Goal: Complete application form: Complete application form

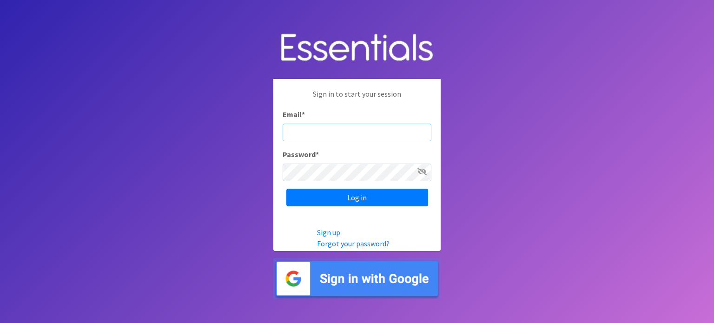
type input "[PERSON_NAME][EMAIL_ADDRESS][PERSON_NAME][DOMAIN_NAME]"
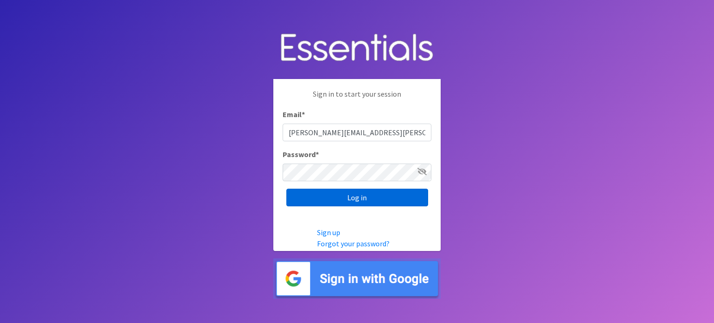
click at [354, 202] on input "Log in" at bounding box center [357, 198] width 142 height 18
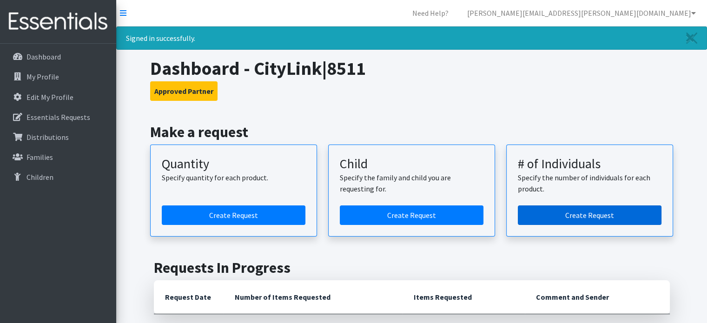
click at [585, 211] on link "Create Request" at bounding box center [590, 215] width 144 height 20
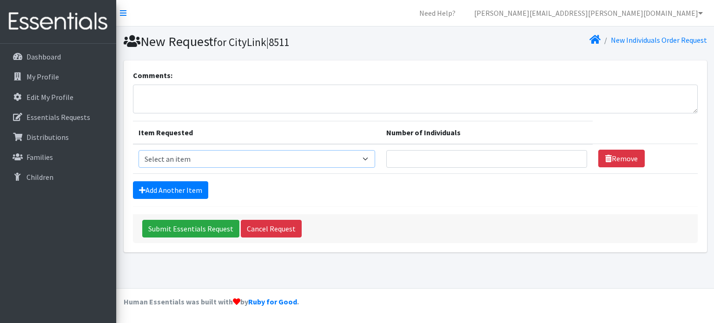
click at [256, 157] on select "Select an item Fly&Dry Potty Kit- 2T/3T Boy Fly&Dry Potty Kit- 2T/3T Girl Kids …" at bounding box center [256, 159] width 237 height 18
select select "1202"
click at [138, 150] on select "Select an item Fly&Dry Potty Kit- 2T/3T Boy Fly&Dry Potty Kit- 2T/3T Girl Kids …" at bounding box center [256, 159] width 237 height 18
click at [426, 154] on input "Number of Individuals" at bounding box center [486, 159] width 201 height 18
type input "6"
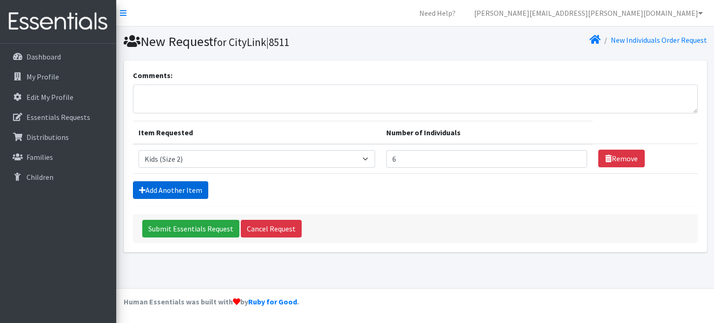
click at [185, 190] on link "Add Another Item" at bounding box center [170, 190] width 75 height 18
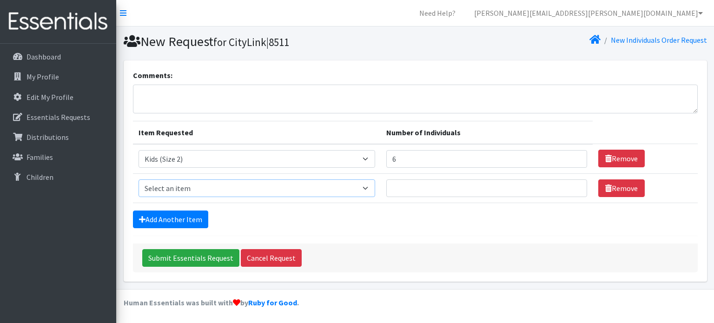
click at [185, 190] on select "Select an item Fly&Dry Potty Kit- 2T/3T Boy Fly&Dry Potty Kit- 2T/3T Girl Kids …" at bounding box center [256, 188] width 237 height 18
select select "1221"
click at [138, 179] on select "Select an item Fly&Dry Potty Kit- 2T/3T Boy Fly&Dry Potty Kit- 2T/3T Girl Kids …" at bounding box center [256, 188] width 237 height 18
click at [433, 189] on input "Number of Individuals" at bounding box center [486, 188] width 201 height 18
type input "8"
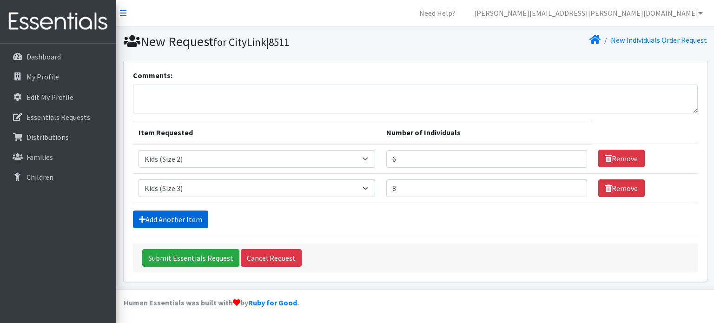
click at [182, 218] on link "Add Another Item" at bounding box center [170, 219] width 75 height 18
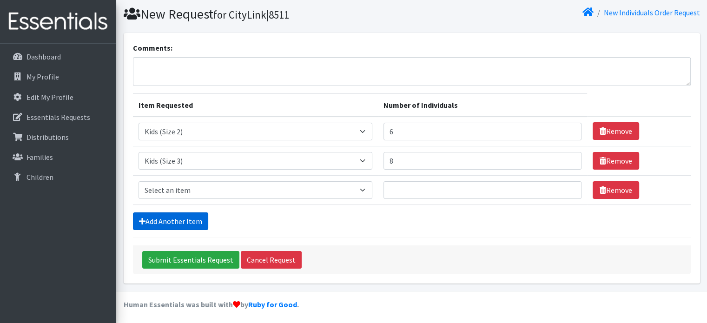
scroll to position [28, 0]
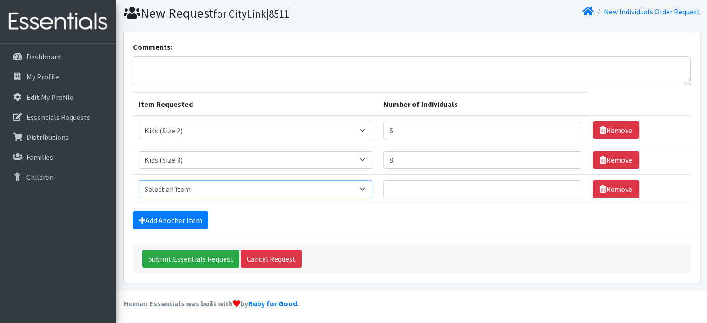
click at [199, 188] on select "Select an item Fly&Dry Potty Kit- 2T/3T Boy Fly&Dry Potty Kit- 2T/3T Girl Kids …" at bounding box center [255, 189] width 234 height 18
select select "1213"
click at [138, 180] on select "Select an item Fly&Dry Potty Kit- 2T/3T Boy Fly&Dry Potty Kit- 2T/3T Girl Kids …" at bounding box center [255, 189] width 234 height 18
click at [429, 189] on input "Number of Individuals" at bounding box center [482, 189] width 198 height 18
type input "14"
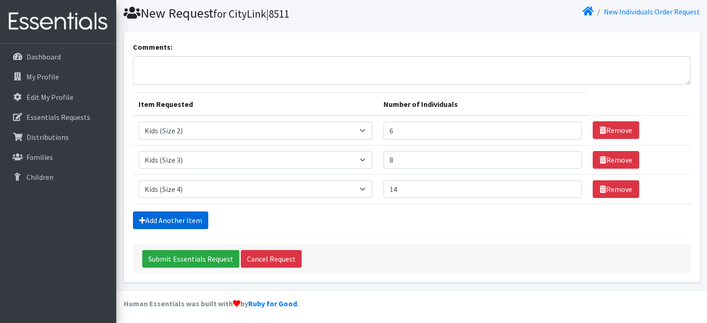
click at [176, 218] on link "Add Another Item" at bounding box center [170, 220] width 75 height 18
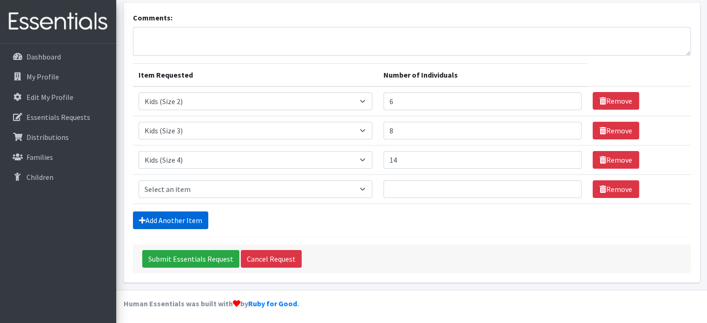
scroll to position [58, 0]
click at [201, 186] on select "Select an item Fly&Dry Potty Kit- 2T/3T Boy Fly&Dry Potty Kit- 2T/3T Girl Kids …" at bounding box center [255, 189] width 234 height 18
select select "1214"
click at [138, 180] on select "Select an item Fly&Dry Potty Kit- 2T/3T Boy Fly&Dry Potty Kit- 2T/3T Girl Kids …" at bounding box center [255, 189] width 234 height 18
click at [449, 184] on input "Number of Individuals" at bounding box center [482, 189] width 198 height 18
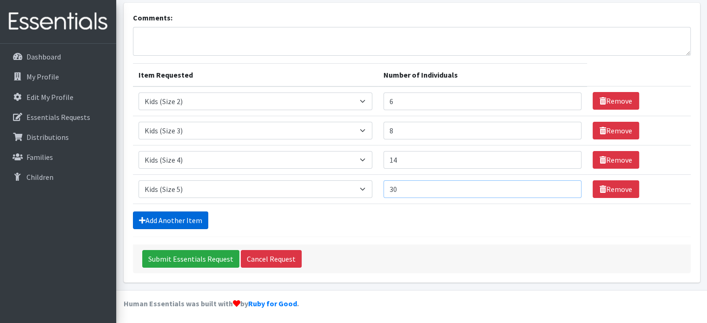
type input "30"
click at [178, 214] on link "Add Another Item" at bounding box center [170, 220] width 75 height 18
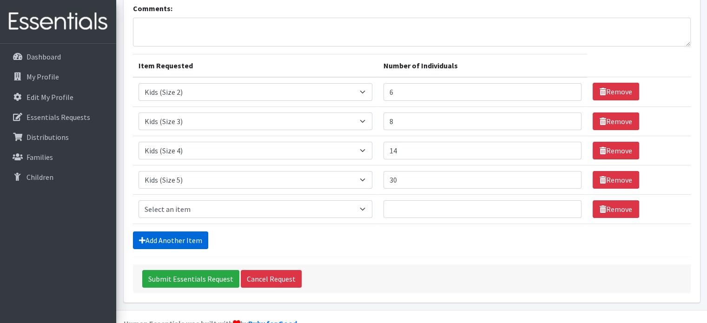
scroll to position [87, 0]
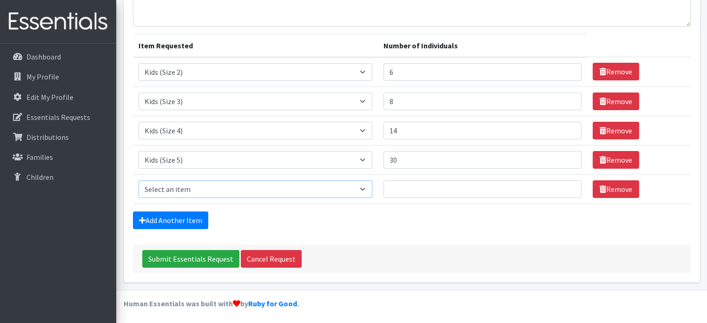
click at [184, 187] on select "Select an item Fly&Dry Potty Kit- 2T/3T Boy Fly&Dry Potty Kit- 2T/3T Girl Kids …" at bounding box center [255, 189] width 234 height 18
select select "1216"
click at [138, 180] on select "Select an item Fly&Dry Potty Kit- 2T/3T Boy Fly&Dry Potty Kit- 2T/3T Girl Kids …" at bounding box center [255, 189] width 234 height 18
click at [405, 185] on input "Number of Individuals" at bounding box center [482, 189] width 198 height 18
click at [450, 185] on input "Number of Individuals" at bounding box center [482, 189] width 198 height 18
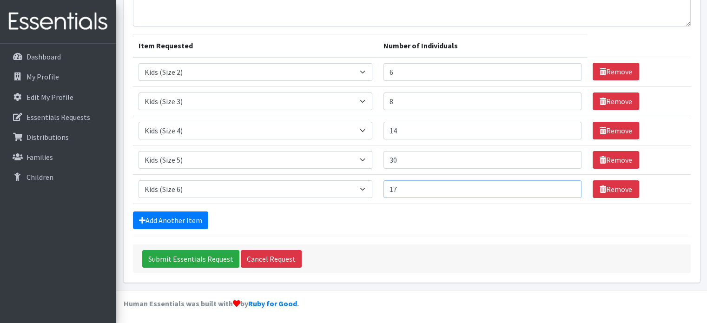
type input "17"
click at [411, 217] on div "Add Another Item" at bounding box center [412, 220] width 558 height 18
click at [174, 215] on link "Add Another Item" at bounding box center [170, 220] width 75 height 18
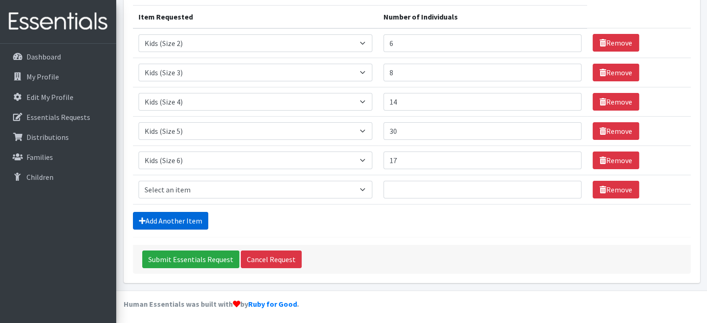
scroll to position [116, 0]
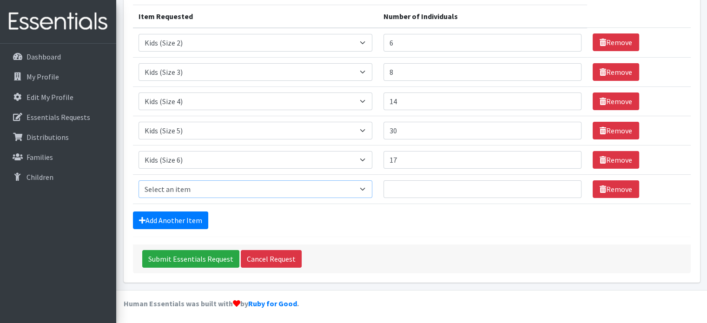
click at [230, 189] on select "Select an item Fly&Dry Potty Kit- 2T/3T Boy Fly&Dry Potty Kit- 2T/3T Girl Kids …" at bounding box center [255, 189] width 234 height 18
click at [241, 190] on select "Select an item Fly&Dry Potty Kit- 2T/3T Boy Fly&Dry Potty Kit- 2T/3T Girl Kids …" at bounding box center [255, 189] width 234 height 18
select select "1411"
click at [138, 180] on select "Select an item Fly&Dry Potty Kit- 2T/3T Boy Fly&Dry Potty Kit- 2T/3T Girl Kids …" at bounding box center [255, 189] width 234 height 18
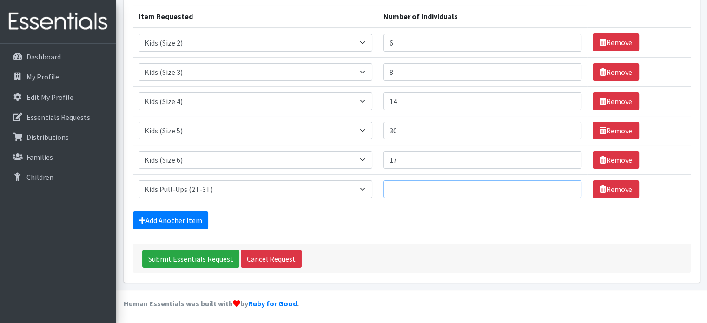
click at [466, 192] on input "Number of Individuals" at bounding box center [482, 189] width 198 height 18
type input "1"
click at [172, 219] on link "Add Another Item" at bounding box center [170, 220] width 75 height 18
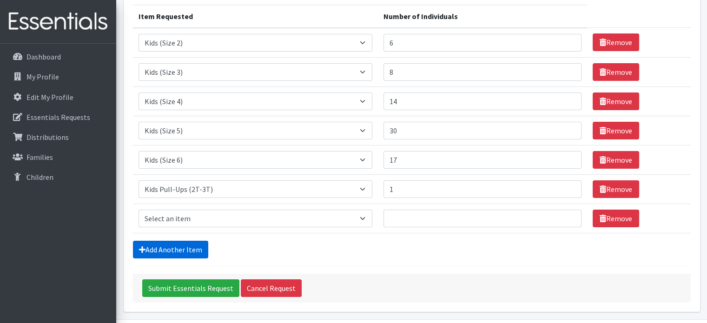
scroll to position [145, 0]
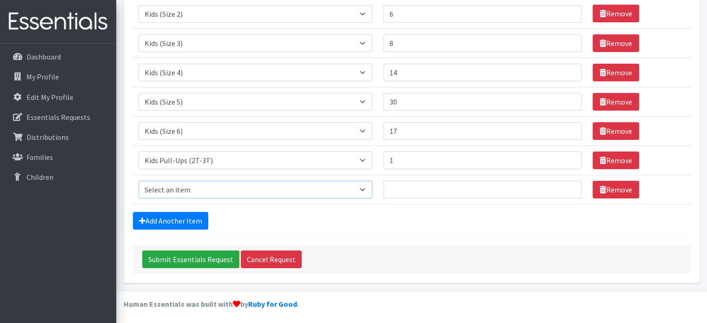
click at [175, 188] on select "Select an item Fly&Dry Potty Kit- 2T/3T Boy Fly&Dry Potty Kit- 2T/3T Girl Kids …" at bounding box center [255, 190] width 234 height 18
select select "1413"
click at [138, 181] on select "Select an item Fly&Dry Potty Kit- 2T/3T Boy Fly&Dry Potty Kit- 2T/3T Girl Kids …" at bounding box center [255, 190] width 234 height 18
click at [424, 186] on input "Number of Individuals" at bounding box center [482, 190] width 198 height 18
type input "6"
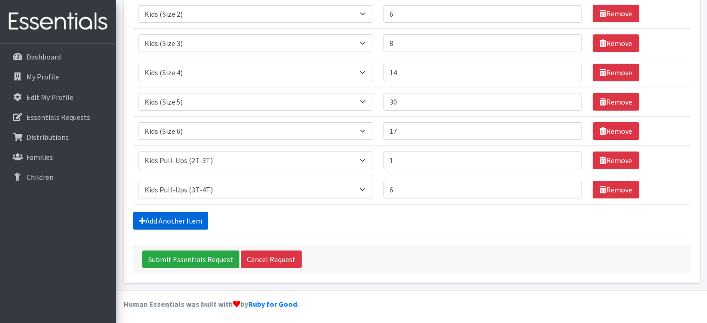
click at [188, 216] on link "Add Another Item" at bounding box center [170, 221] width 75 height 18
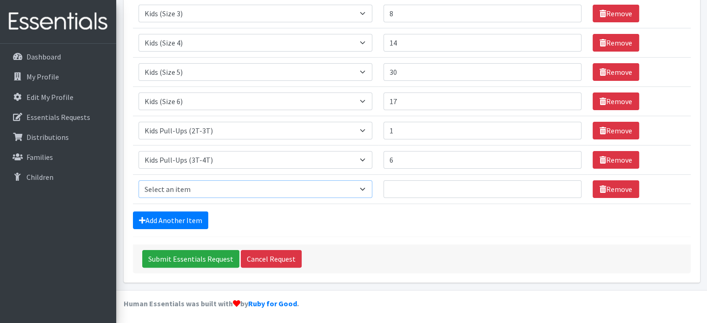
click at [215, 187] on select "Select an item Fly&Dry Potty Kit- 2T/3T Boy Fly&Dry Potty Kit- 2T/3T Girl Kids …" at bounding box center [255, 189] width 234 height 18
select select "1412"
click at [138, 180] on select "Select an item Fly&Dry Potty Kit- 2T/3T Boy Fly&Dry Potty Kit- 2T/3T Girl Kids …" at bounding box center [255, 189] width 234 height 18
click at [413, 188] on input "Number of Individuals" at bounding box center [482, 189] width 198 height 18
type input "5"
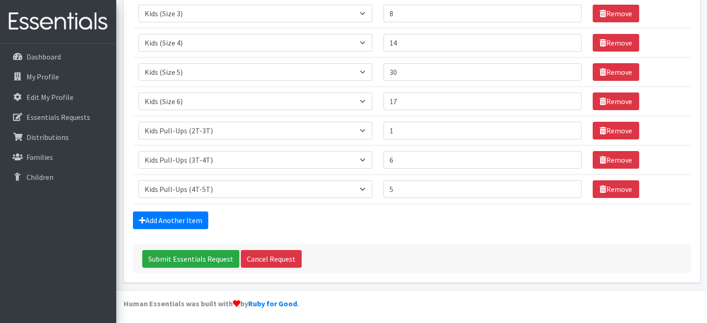
click at [369, 223] on div "Add Another Item" at bounding box center [412, 220] width 558 height 18
click at [183, 261] on input "Submit Essentials Request" at bounding box center [190, 259] width 97 height 18
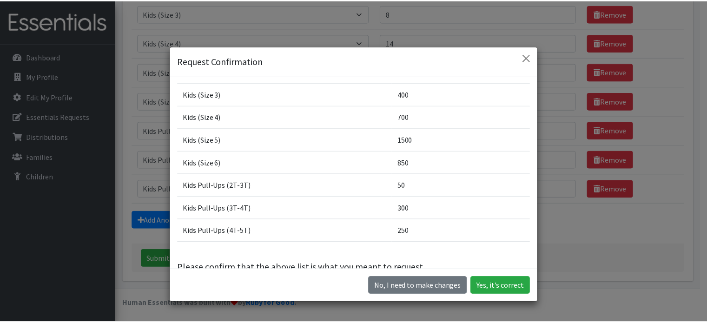
scroll to position [66, 0]
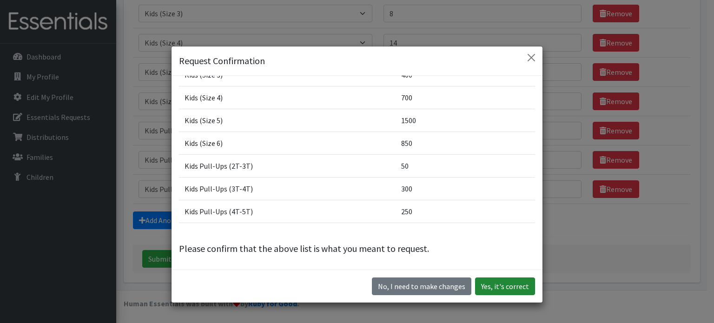
click at [509, 288] on button "Yes, it's correct" at bounding box center [505, 286] width 60 height 18
